Goal: Transaction & Acquisition: Download file/media

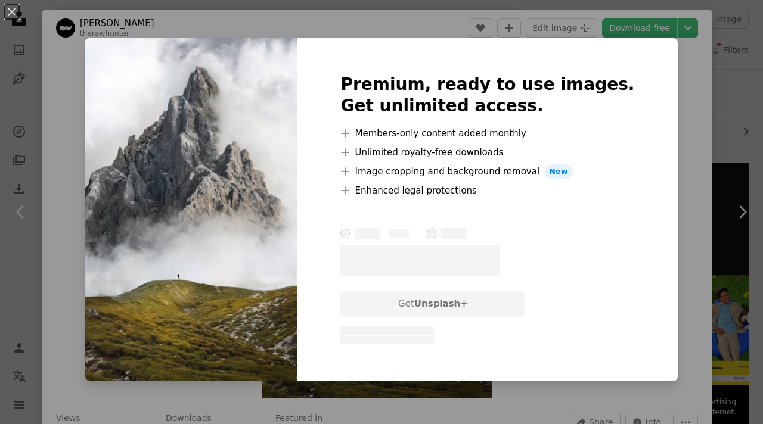
scroll to position [160, 0]
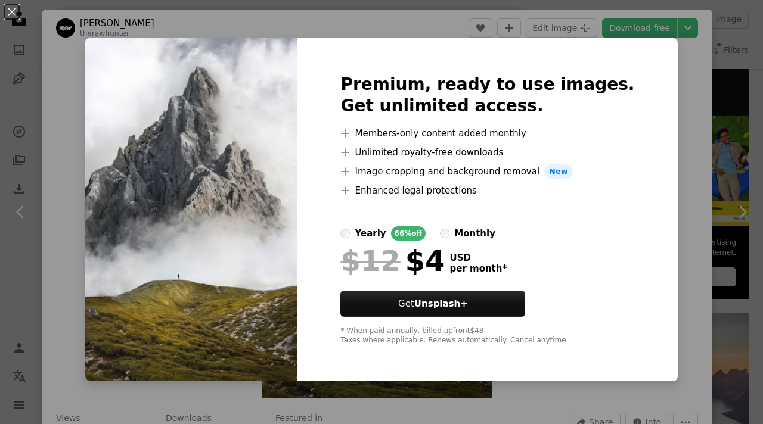
click at [689, 69] on div "An X shape Premium, ready to use images. Get unlimited access. A plus sign Memb…" at bounding box center [381, 212] width 763 height 424
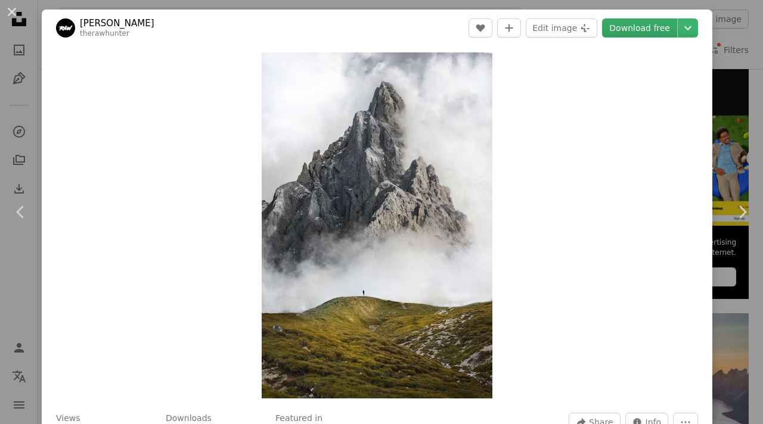
click at [660, 30] on link "Download free" at bounding box center [639, 27] width 75 height 19
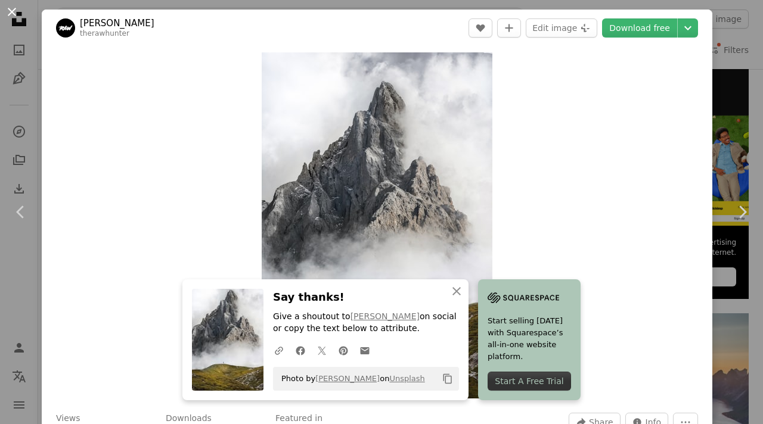
click at [14, 8] on button "An X shape" at bounding box center [12, 12] width 14 height 14
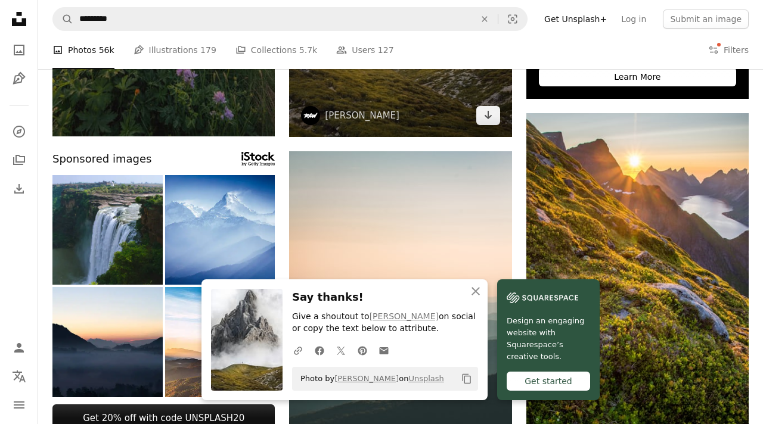
scroll to position [494, 0]
